Goal: Information Seeking & Learning: Learn about a topic

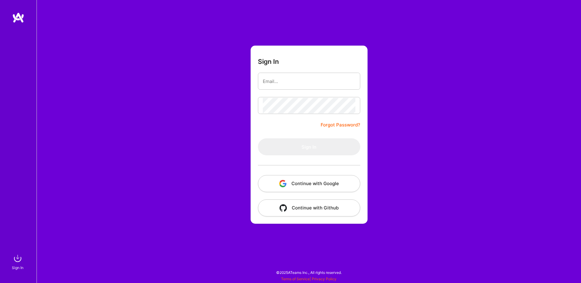
type input "[EMAIL_ADDRESS][DOMAIN_NAME]"
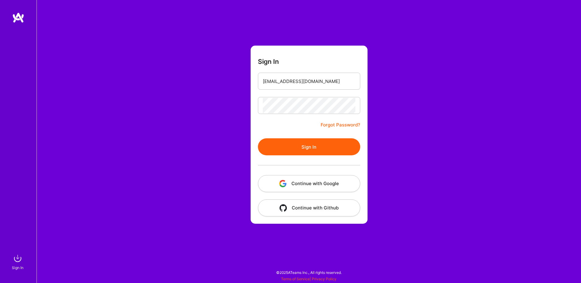
click at [323, 152] on button "Sign In" at bounding box center [309, 146] width 102 height 17
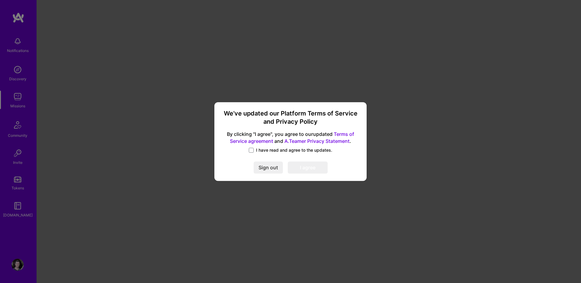
click at [258, 147] on div "We’ve updated our Platform Terms of Service and Privacy Policy By clicking "I a…" at bounding box center [290, 142] width 147 height 74
click at [258, 153] on div "I have read and agree to the updates." at bounding box center [291, 150] width 138 height 7
click at [256, 152] on span "I have read and agree to the updates." at bounding box center [294, 150] width 76 height 6
click at [0, 0] on input "I have read and agree to the updates." at bounding box center [0, 0] width 0 height 0
click at [304, 166] on button "I agree" at bounding box center [308, 168] width 40 height 12
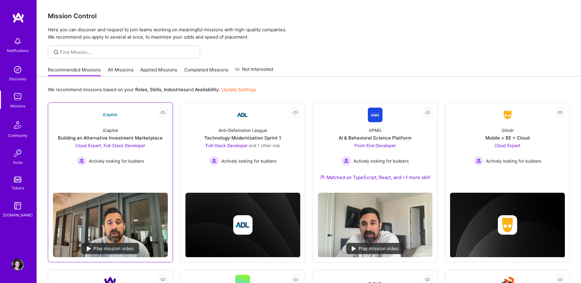
scroll to position [34, 0]
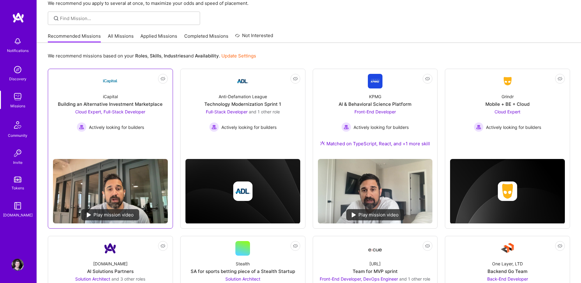
click at [144, 138] on link "Not Interested iCapital Building an Alternative Investment Marketplace Cloud Ex…" at bounding box center [110, 114] width 115 height 80
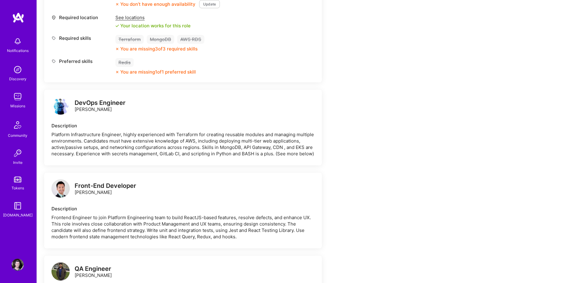
scroll to position [495, 0]
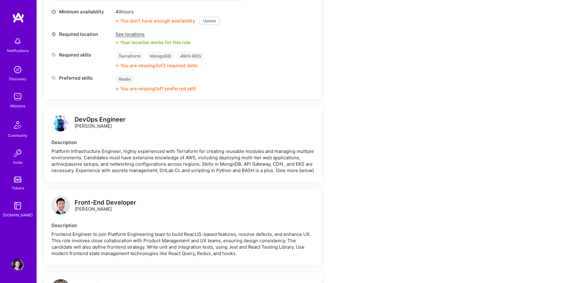
click at [21, 99] on img at bounding box center [18, 97] width 12 height 12
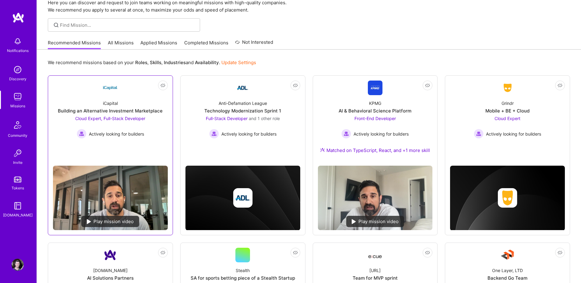
scroll to position [31, 0]
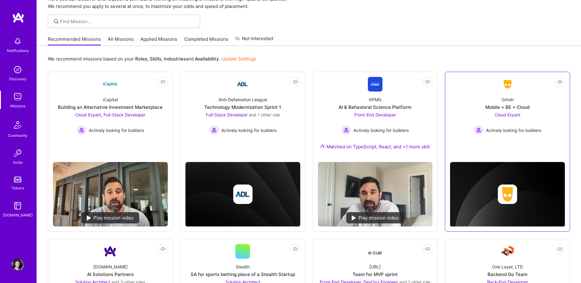
click at [478, 100] on div "Grindr Mobile + BE + Cloud Cloud Expert Actively looking for builders" at bounding box center [507, 114] width 115 height 44
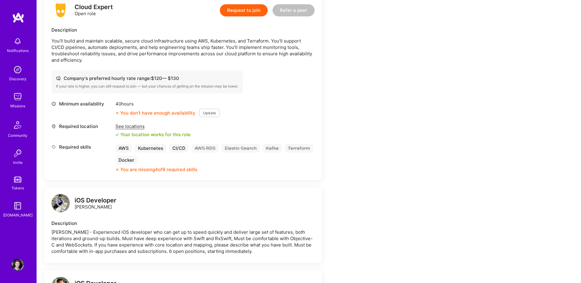
scroll to position [132, 0]
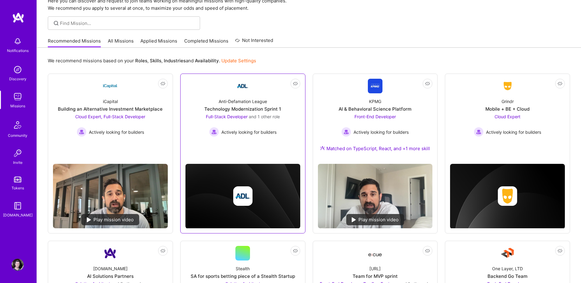
scroll to position [29, 0]
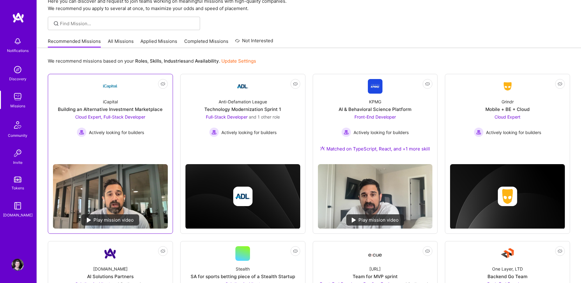
click at [160, 101] on div "iCapital Building an Alternative Investment Marketplace Cloud Expert, Full-Stac…" at bounding box center [110, 116] width 115 height 44
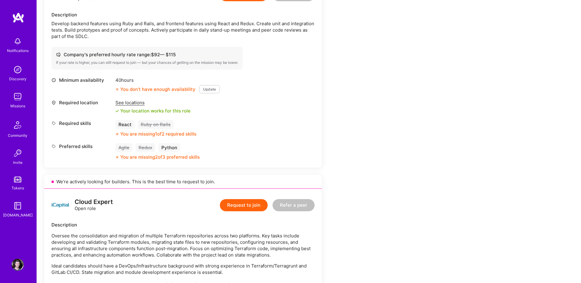
scroll to position [141, 0]
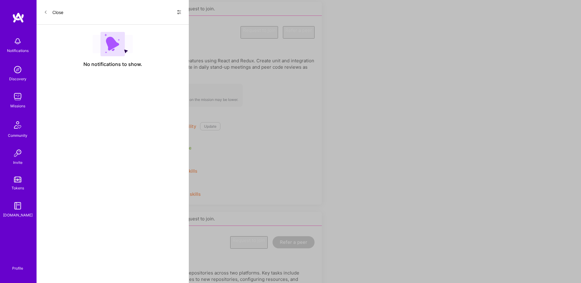
scroll to position [29, 0]
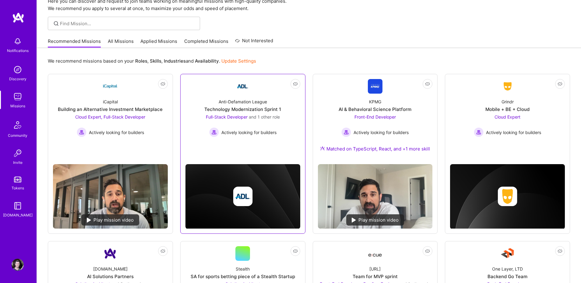
click at [259, 105] on div "Anti-Defamation League Technology Modernization Sprint 1 Full-Stack Developer a…" at bounding box center [242, 116] width 115 height 44
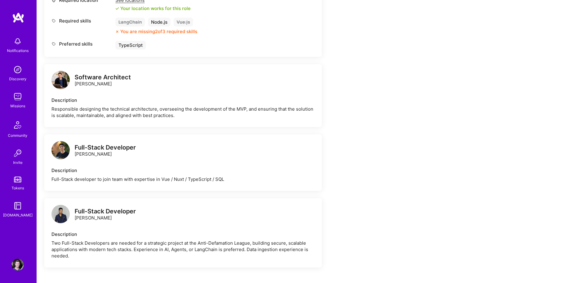
scroll to position [346, 0]
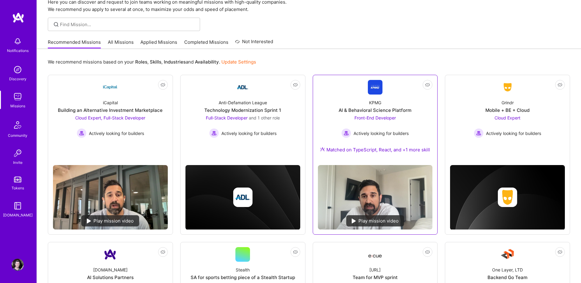
scroll to position [27, 0]
click at [387, 111] on div "AI & Behavioral Science Platform" at bounding box center [374, 110] width 73 height 6
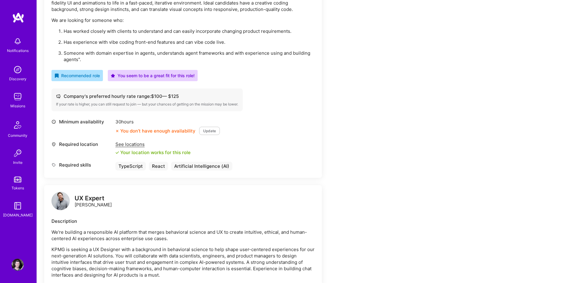
scroll to position [221, 0]
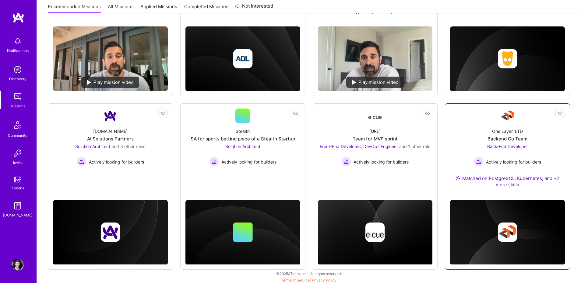
scroll to position [166, 0]
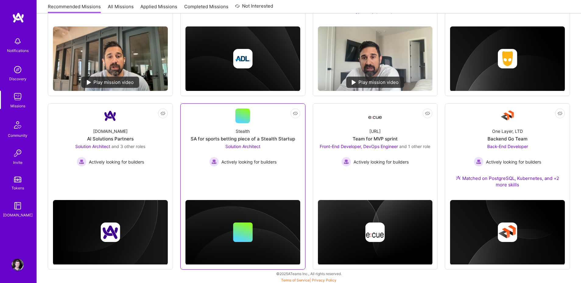
click at [244, 134] on div "Stealth" at bounding box center [243, 131] width 14 height 6
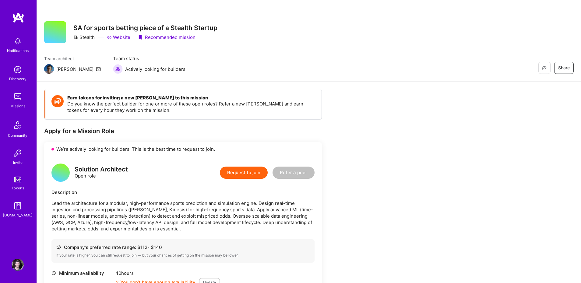
scroll to position [96, 0]
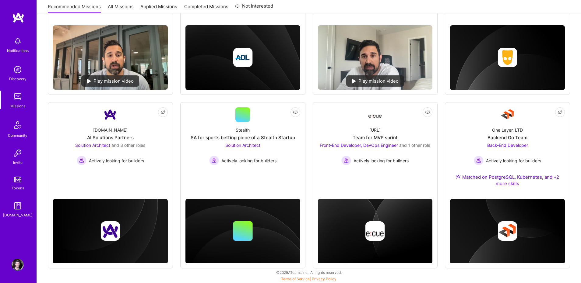
scroll to position [166, 0]
